Goal: Information Seeking & Learning: Learn about a topic

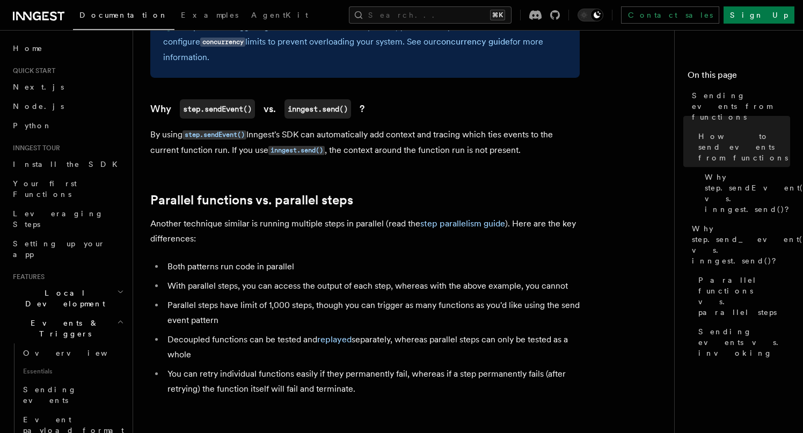
scroll to position [1155, 0]
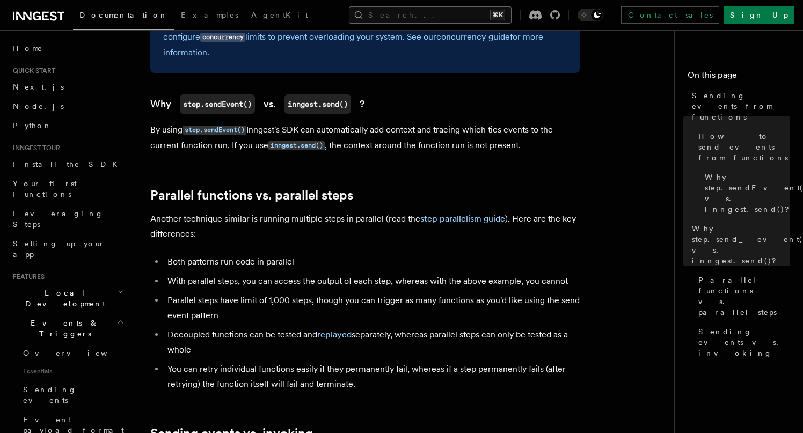
click at [415, 15] on button "Search... ⌘K" at bounding box center [430, 14] width 163 height 17
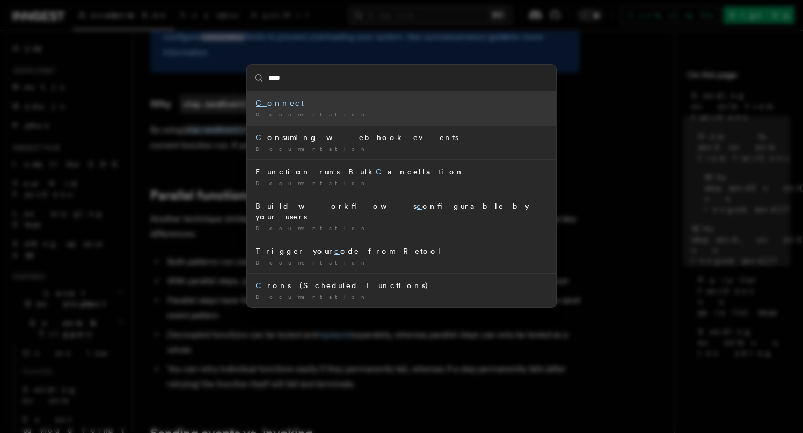
type input "*****"
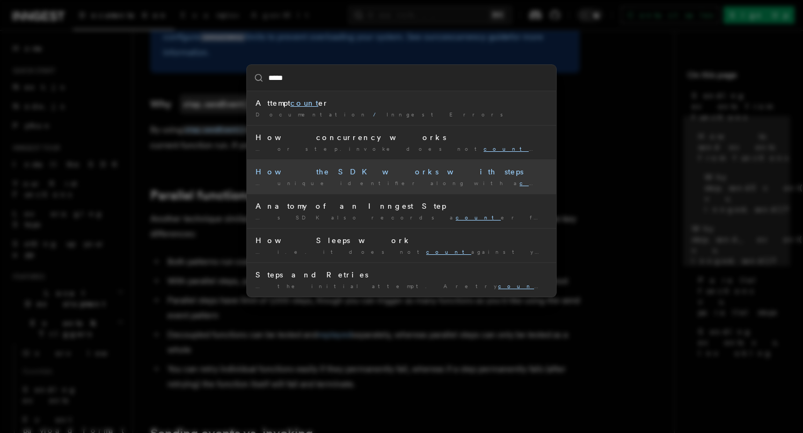
click at [386, 183] on div "… unique identifier along with a count er of the number of …" at bounding box center [401, 183] width 292 height 8
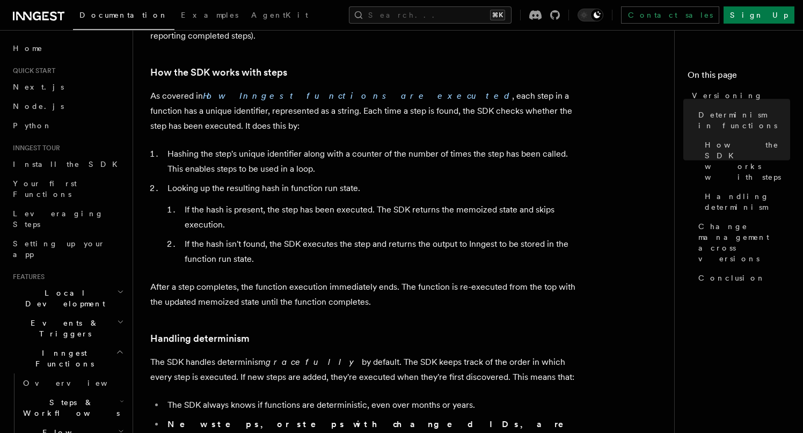
scroll to position [232, 0]
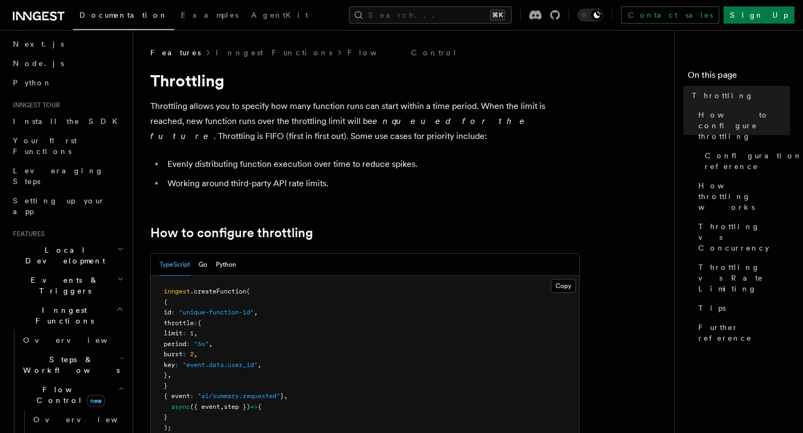
scroll to position [44, 0]
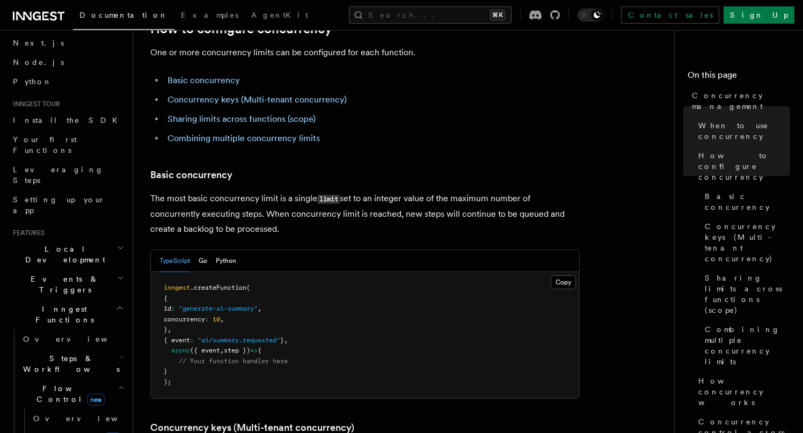
scroll to position [645, 0]
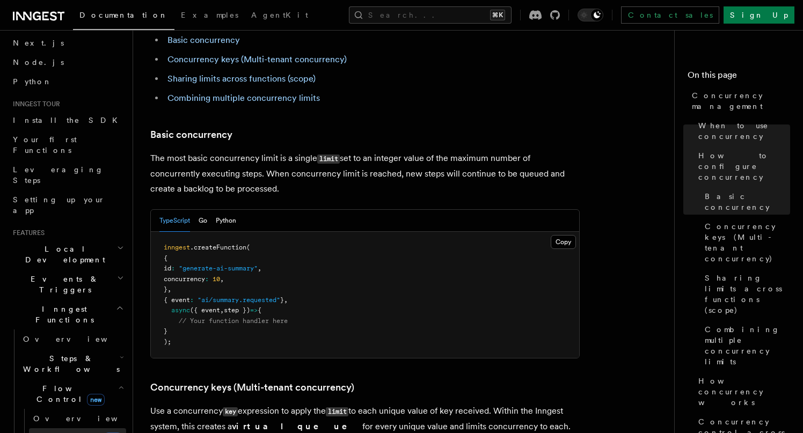
click at [70, 428] on link "Singleton new" at bounding box center [77, 438] width 97 height 21
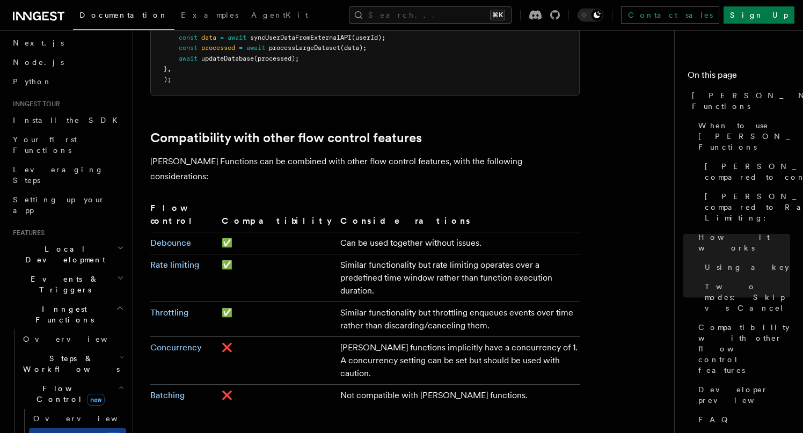
scroll to position [1796, 0]
